Goal: Transaction & Acquisition: Purchase product/service

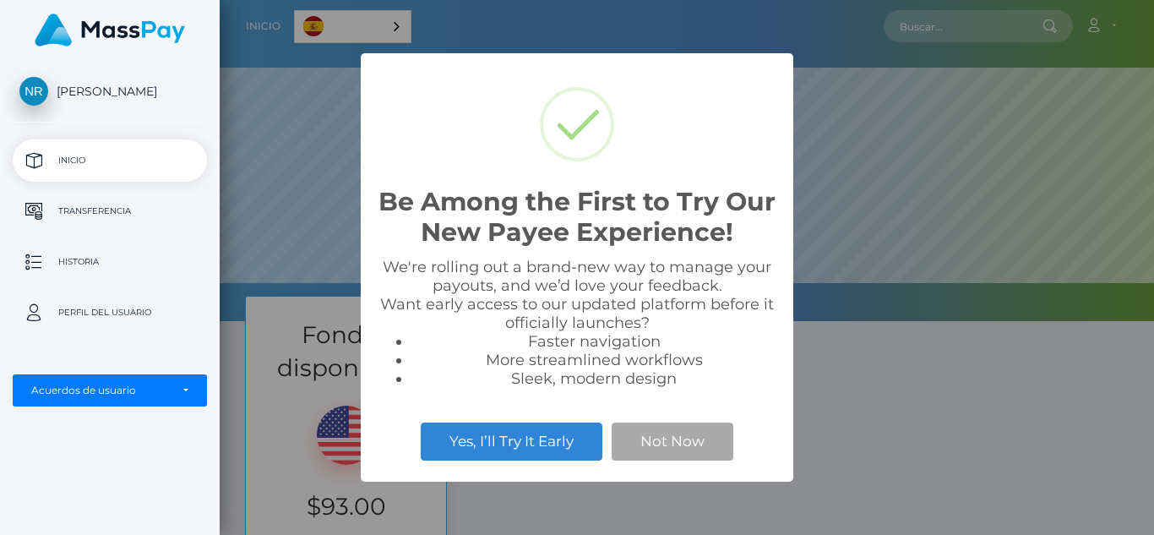
scroll to position [321, 934]
click at [899, 412] on div "Be Among the First to Try Our New Payee Experience! × We're rolling out a brand…" at bounding box center [577, 267] width 1154 height 535
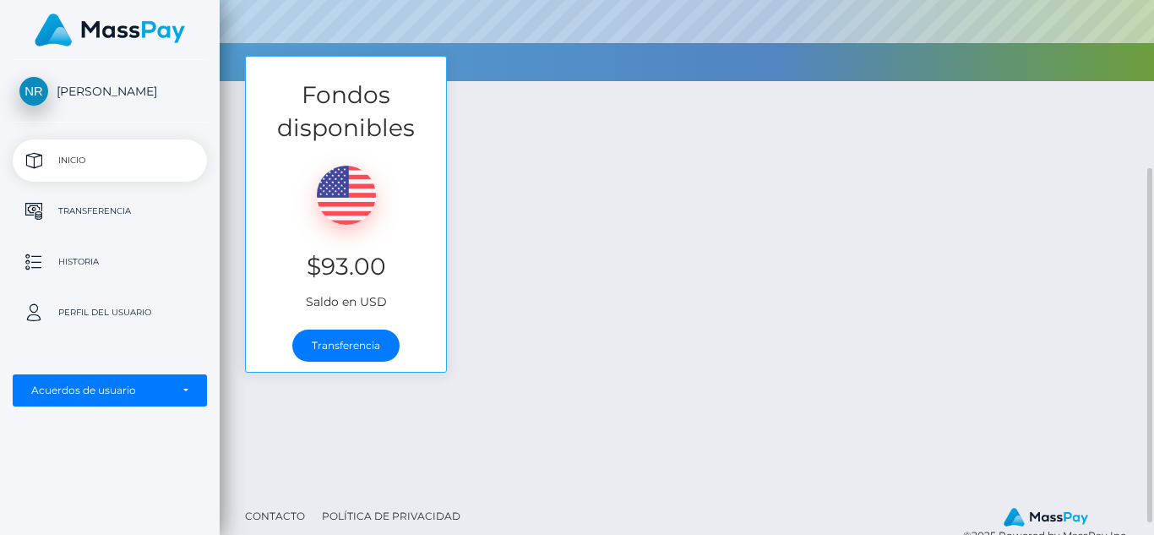
scroll to position [273, 0]
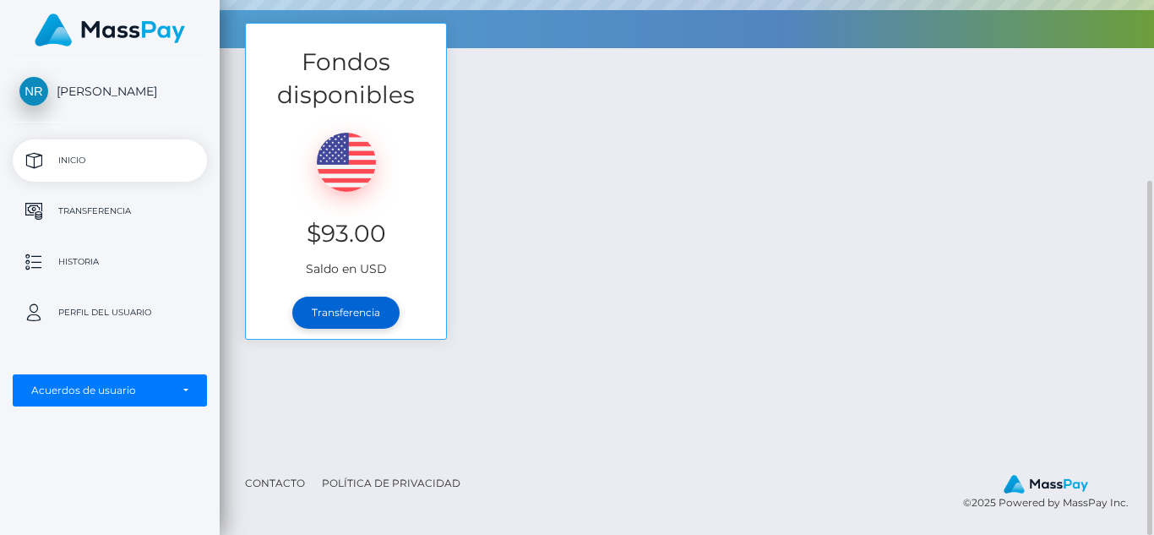
click at [364, 319] on link "Transferencia" at bounding box center [345, 312] width 107 height 32
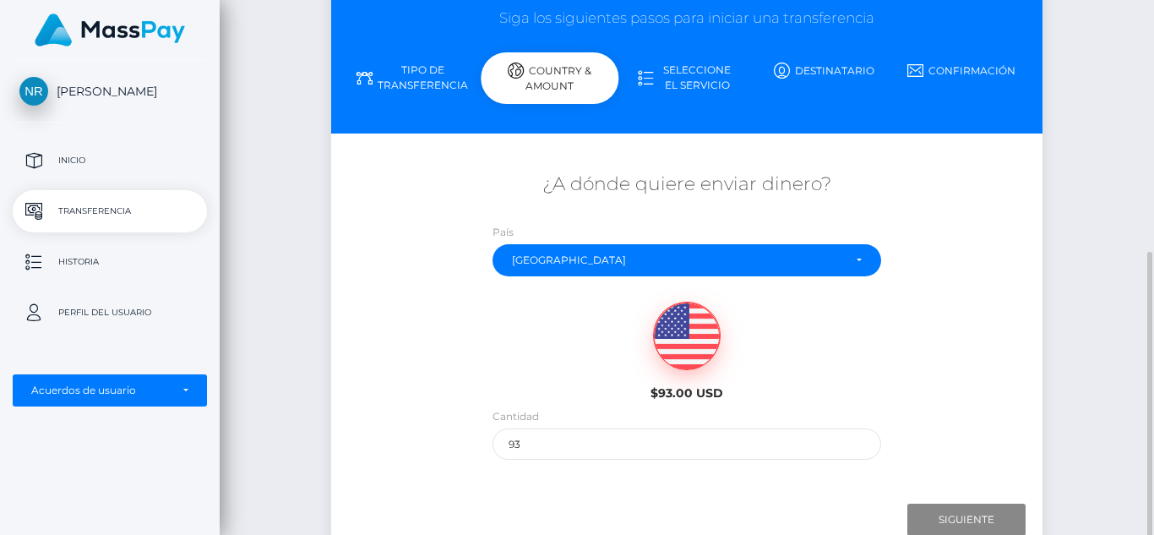
scroll to position [275, 0]
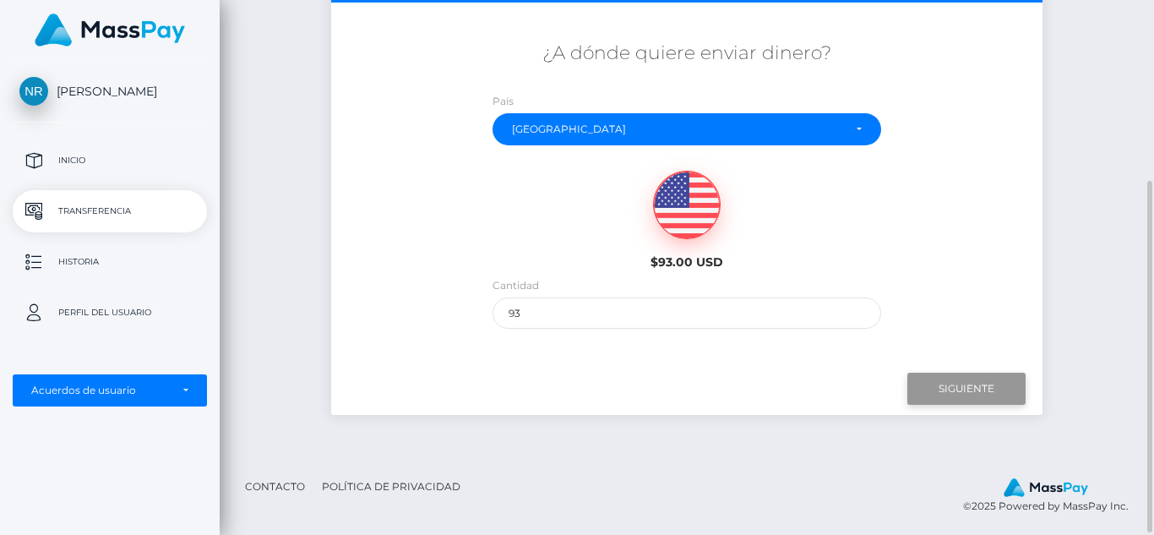
click at [963, 378] on input "Siguiente" at bounding box center [966, 388] width 118 height 32
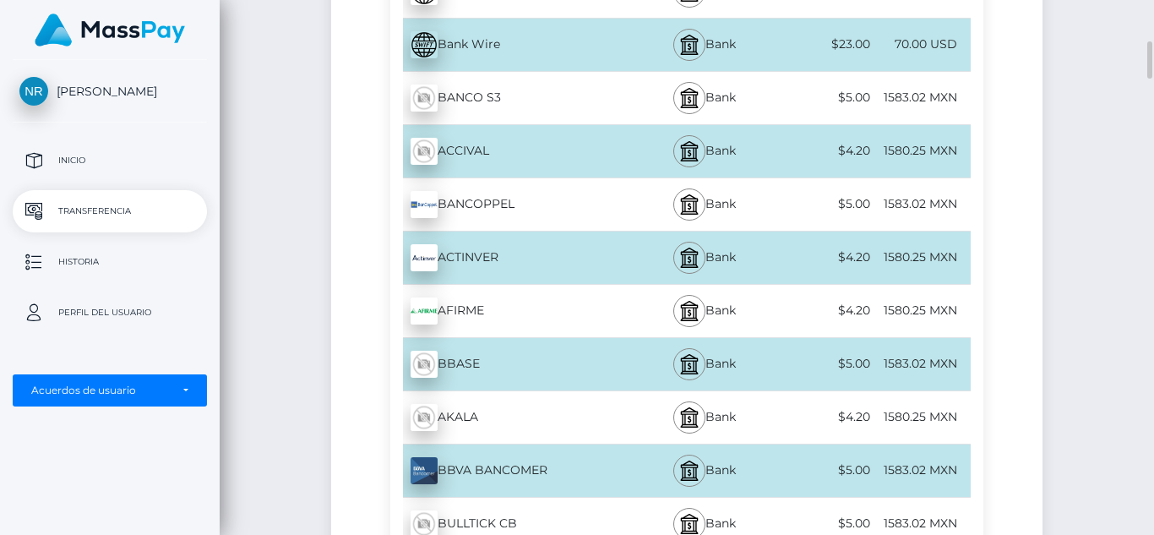
scroll to position [593, 0]
click at [427, 203] on img at bounding box center [423, 205] width 27 height 27
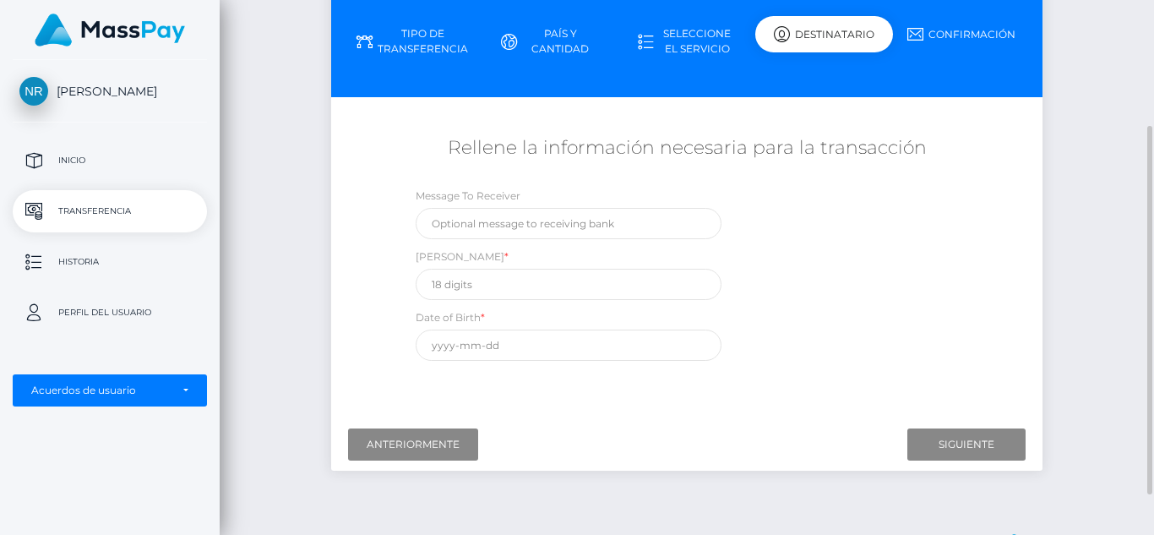
scroll to position [182, 0]
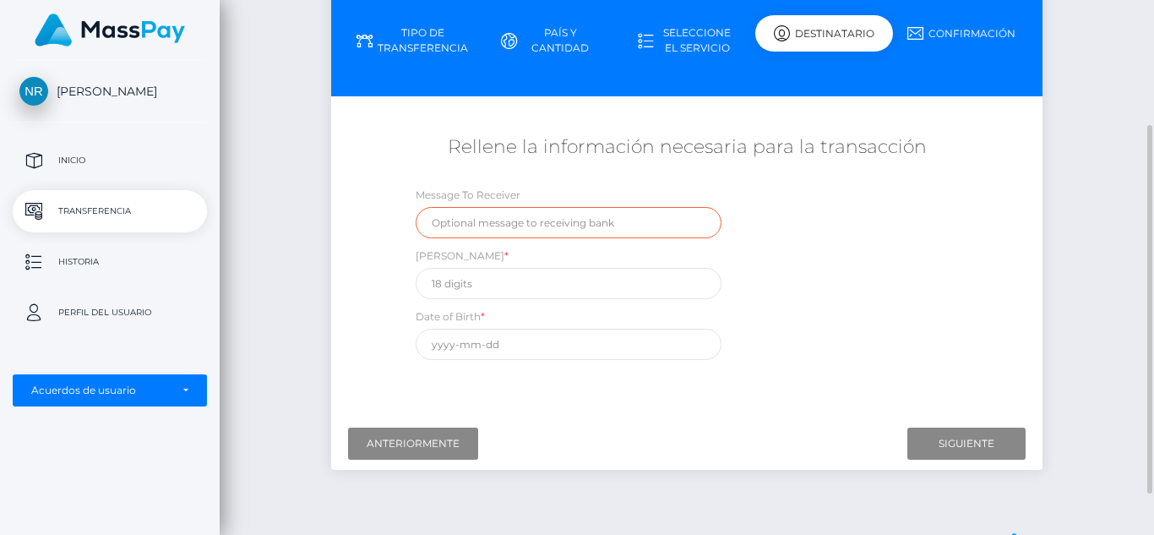
click at [451, 224] on input "text" at bounding box center [569, 222] width 306 height 31
type input "comisiones"
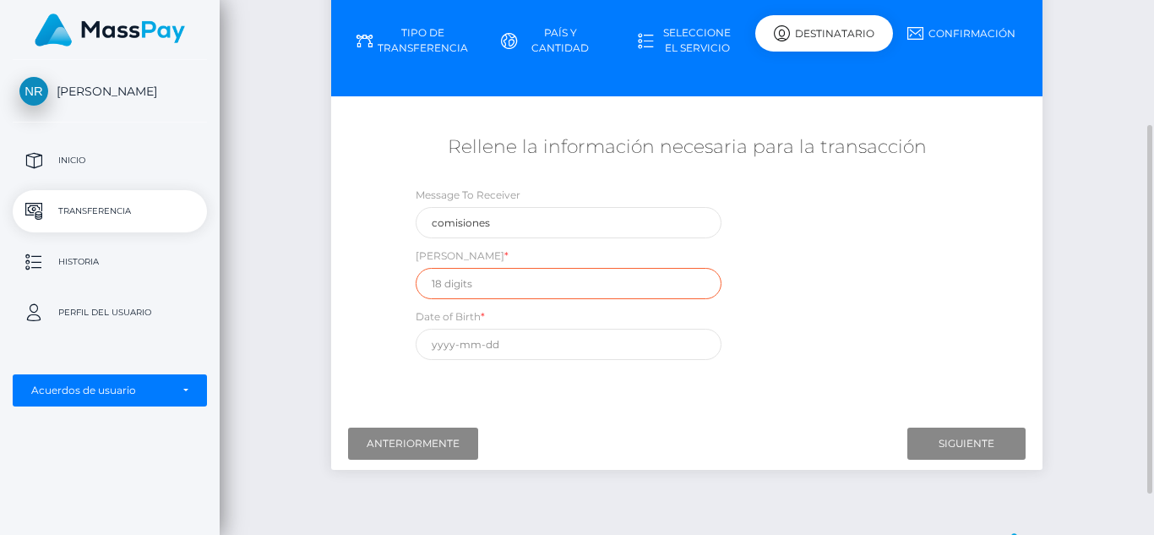
click at [460, 286] on input "text" at bounding box center [569, 283] width 306 height 31
click at [454, 285] on input "text" at bounding box center [569, 283] width 306 height 31
click at [450, 348] on input "text" at bounding box center [569, 344] width 306 height 31
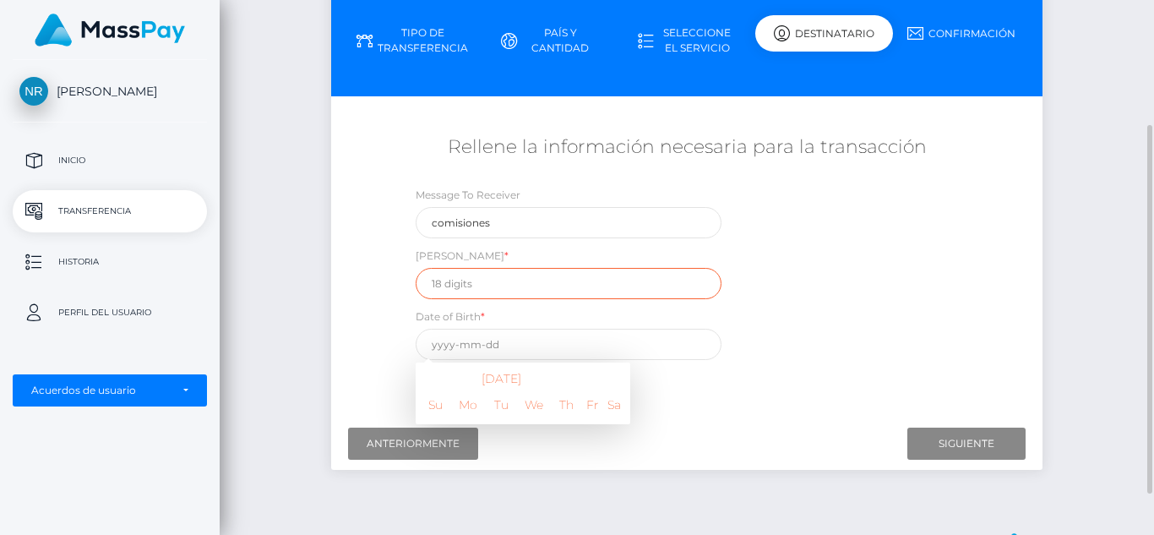
click at [439, 285] on input "text" at bounding box center [569, 283] width 306 height 31
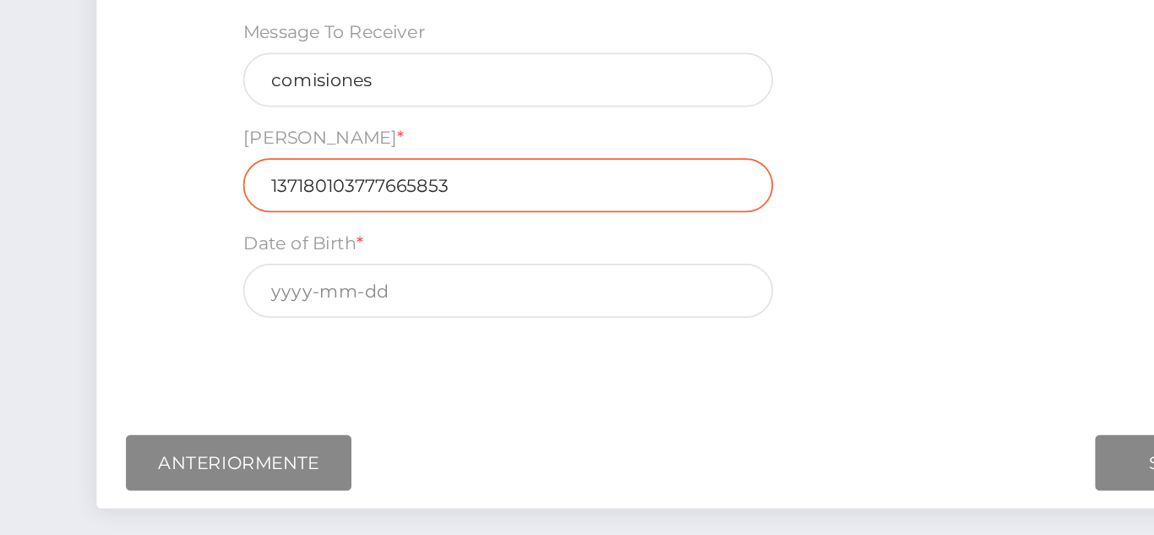
scroll to position [134, 0]
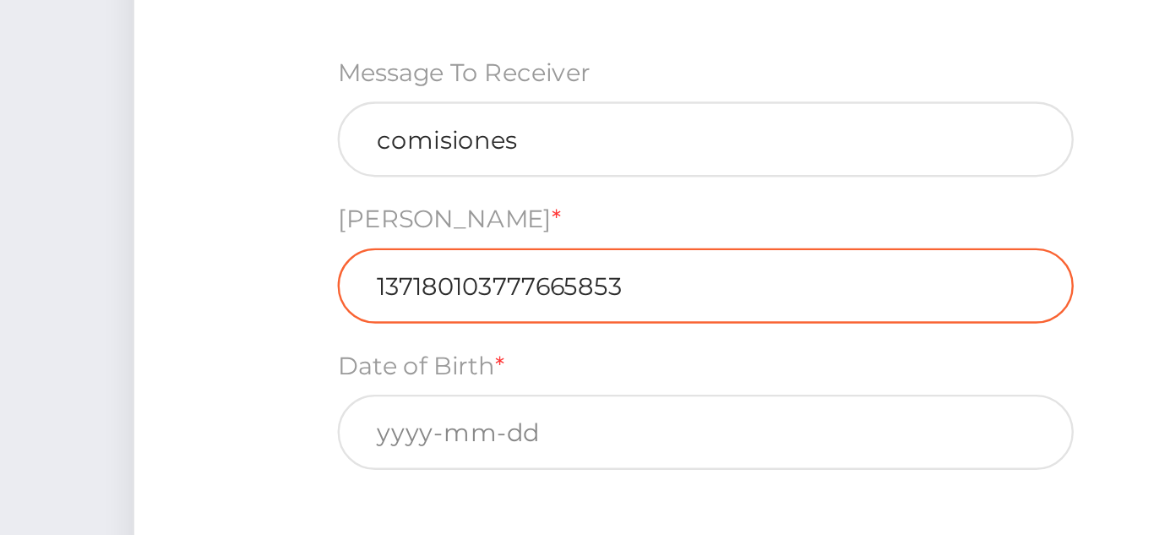
type input "137180103777665853"
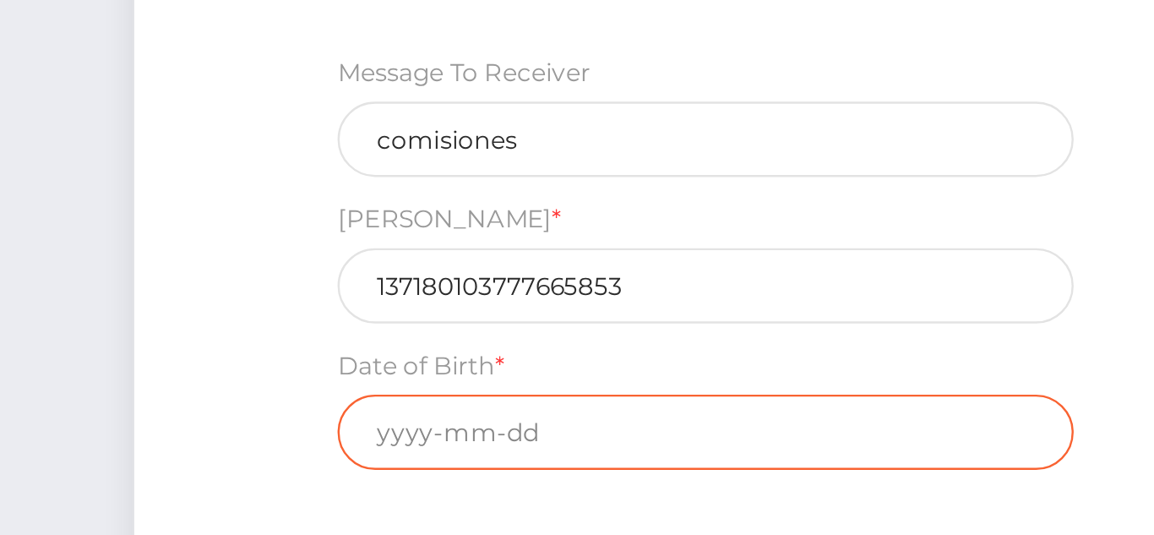
click at [426, 394] on input "text" at bounding box center [569, 391] width 306 height 31
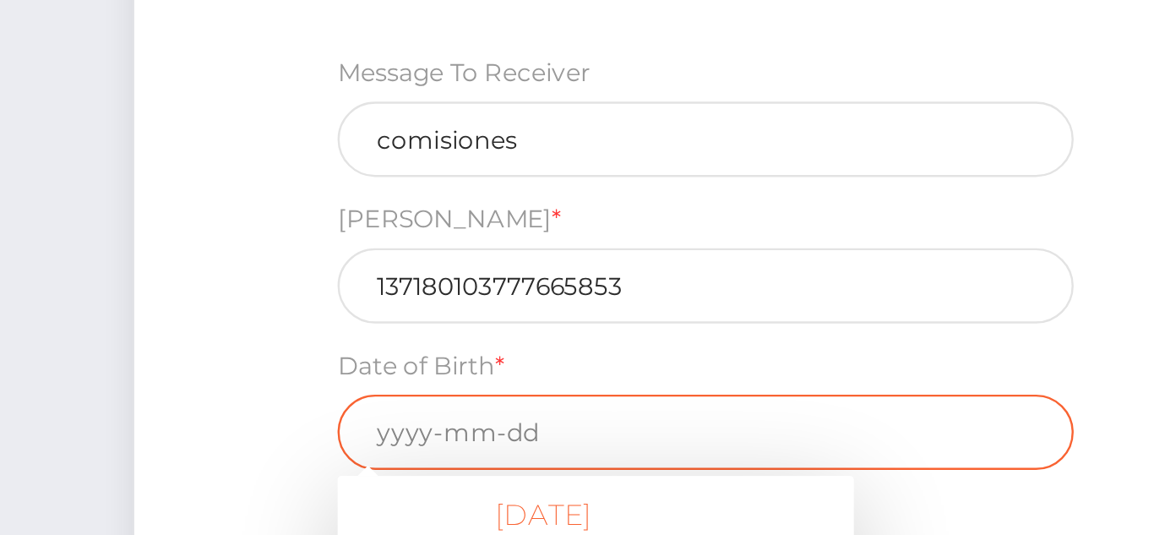
scroll to position [177, 0]
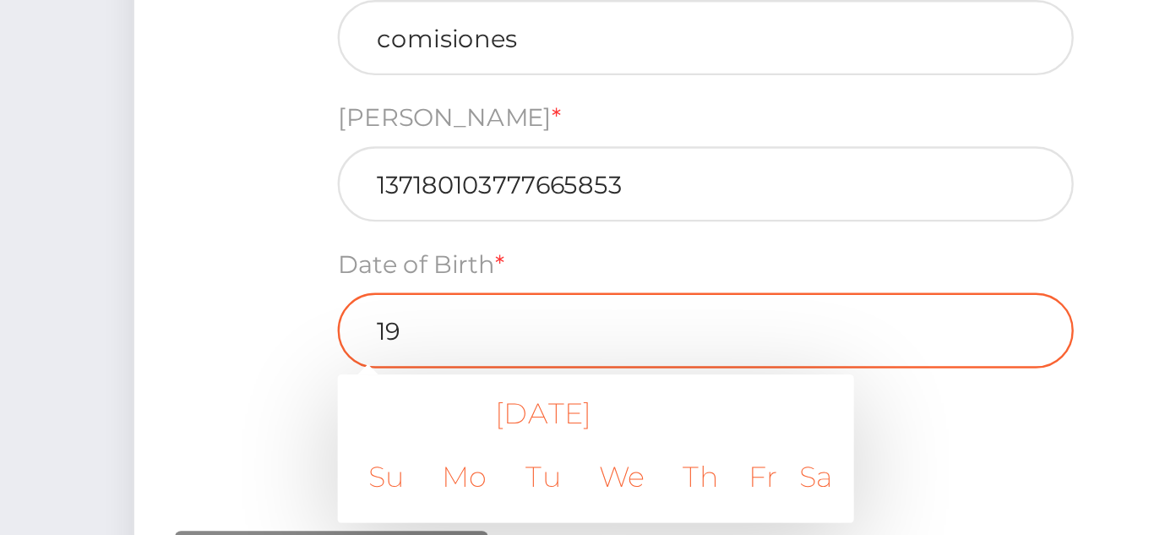
type input "1"
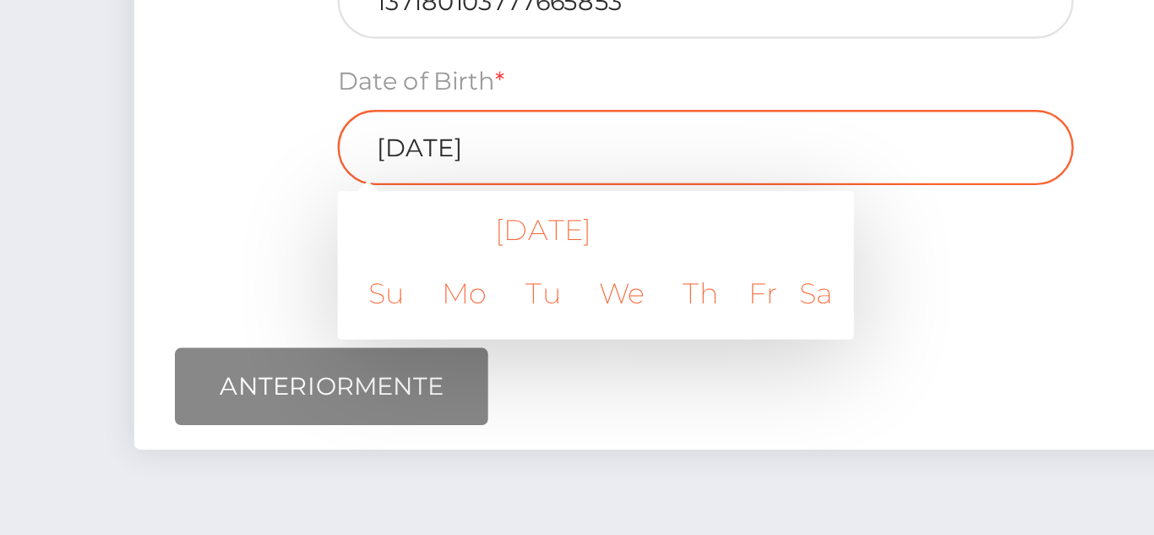
type input "1972-02-20"
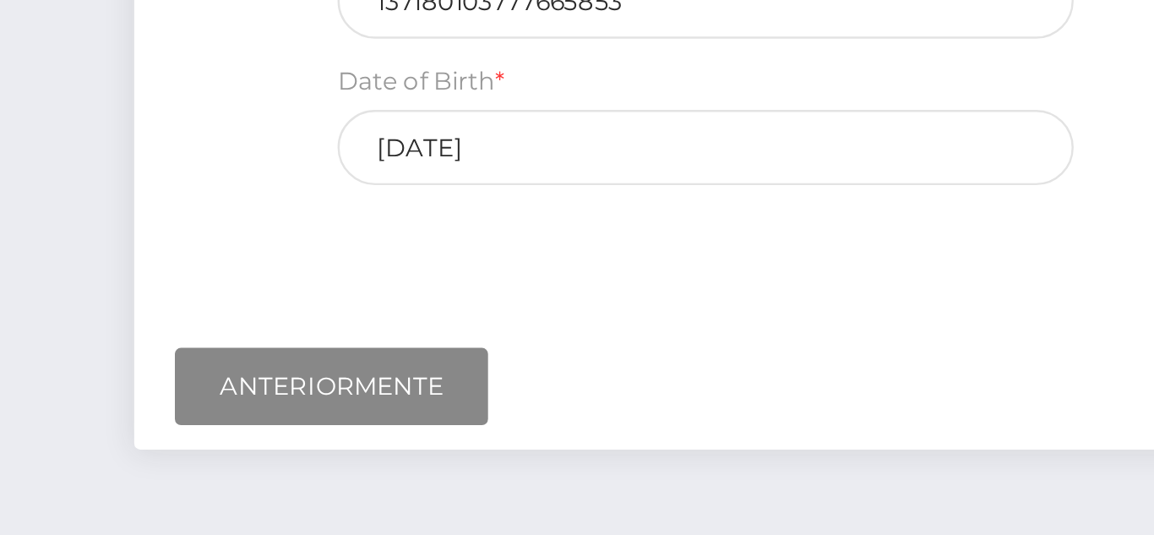
click at [372, 334] on div "¿A dónde quiere enviar dinero? País Abjasia Afganistán Albania Argelia Samoa Am…" at bounding box center [687, 200] width 686 height 300
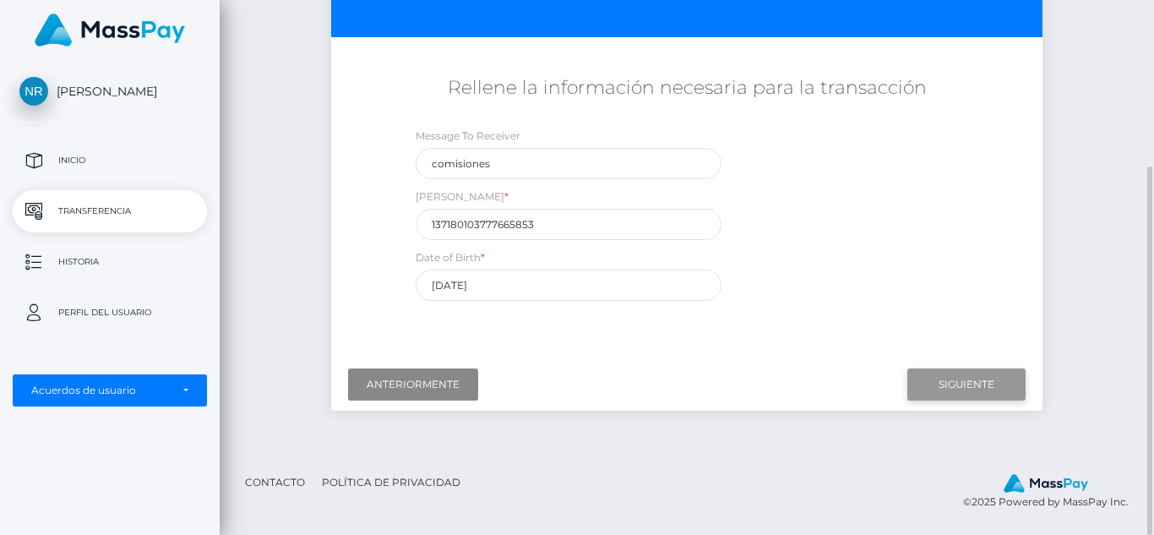
click at [962, 381] on input "Siguiente" at bounding box center [966, 384] width 118 height 32
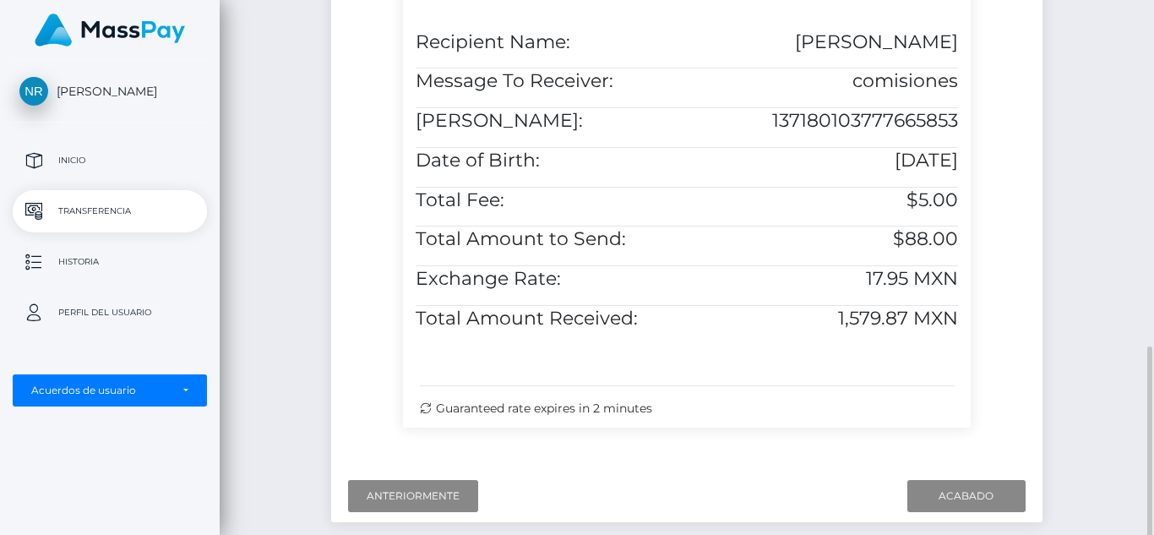
scroll to position [628, 0]
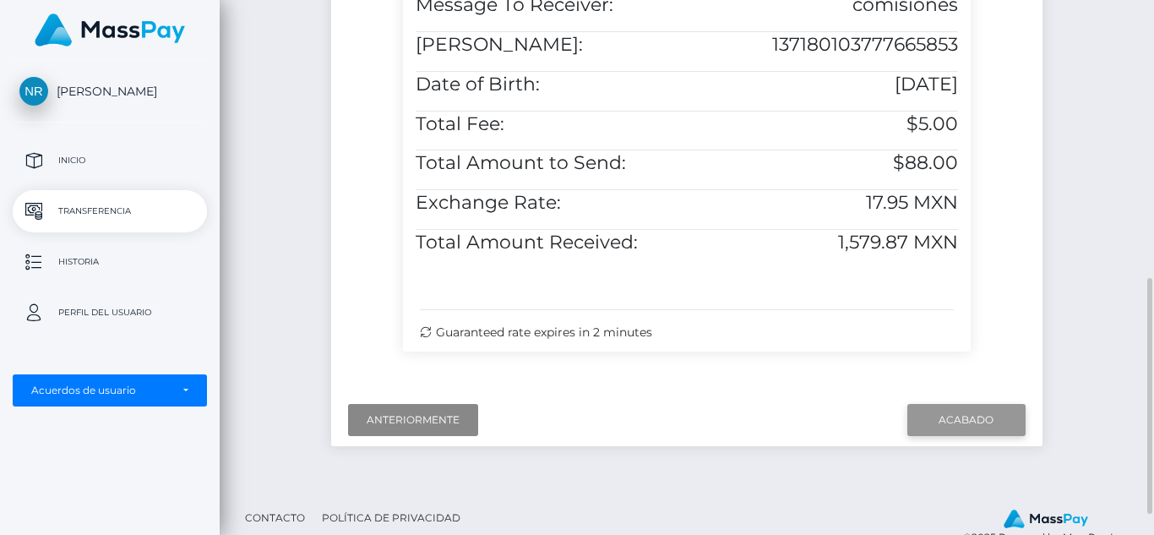
click at [974, 427] on input "Acabado" at bounding box center [966, 420] width 118 height 32
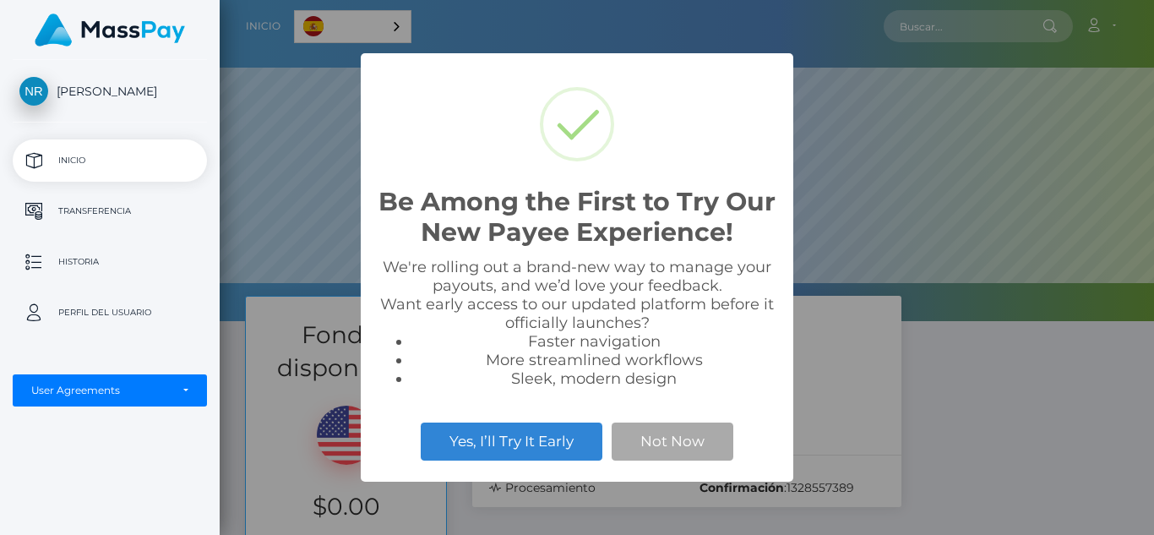
scroll to position [321, 934]
click at [958, 440] on div "Be Among the First to Try Our New Payee Experience! × We're rolling out a brand…" at bounding box center [577, 267] width 1154 height 535
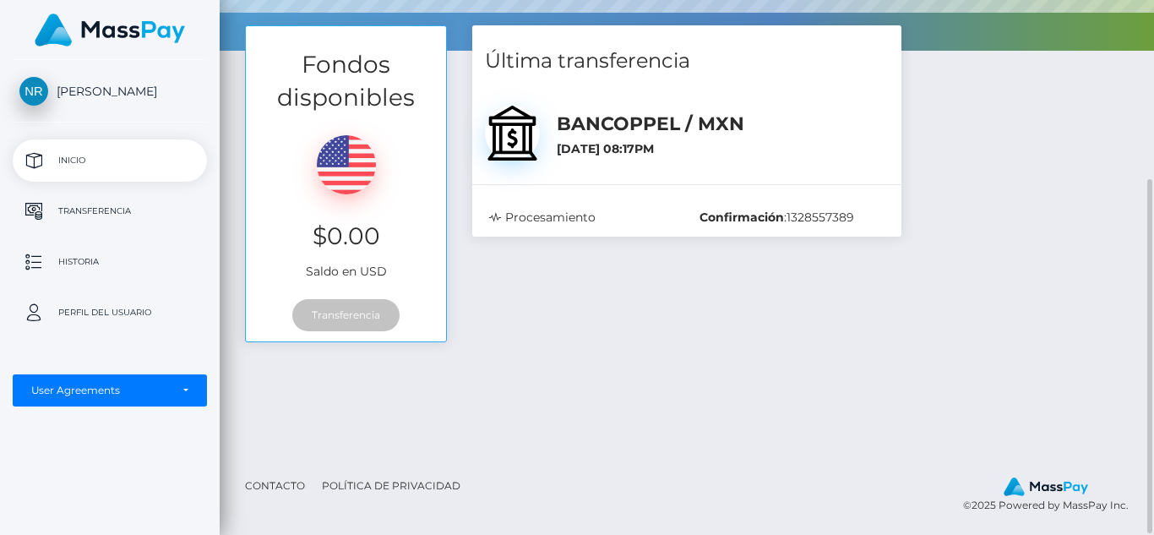
scroll to position [271, 0]
click at [958, 440] on div "Fondos disponibles $0.00 Saldo en USD Transferencia Última transferencia :" at bounding box center [687, 239] width 934 height 431
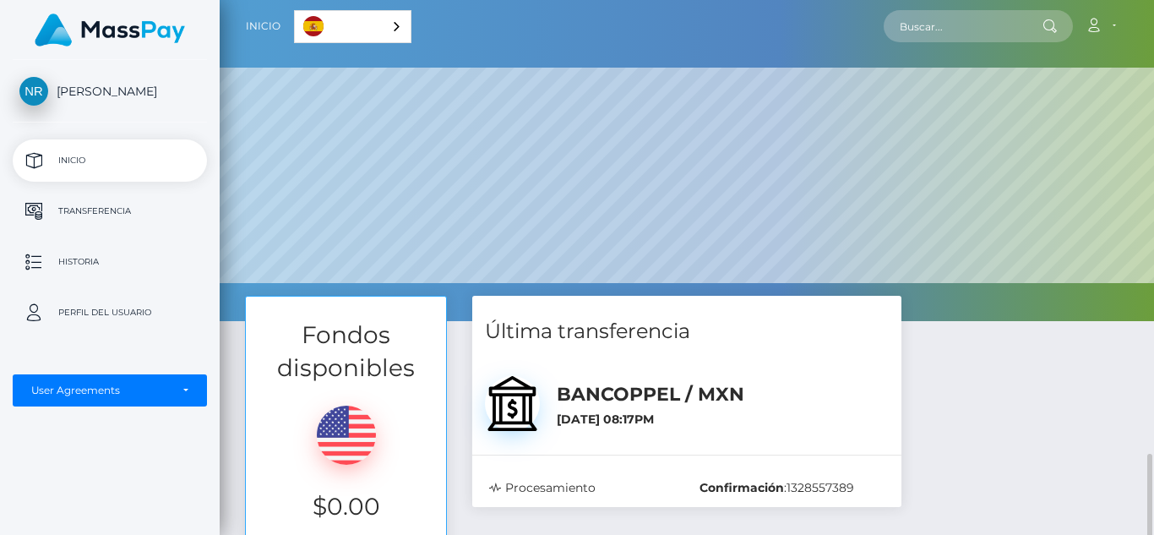
scroll to position [273, 0]
